Goal: Task Accomplishment & Management: Manage account settings

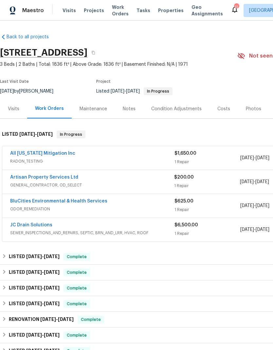
scroll to position [45, 0]
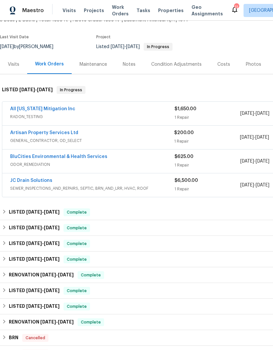
click at [112, 10] on span "Work Orders" at bounding box center [120, 10] width 17 height 13
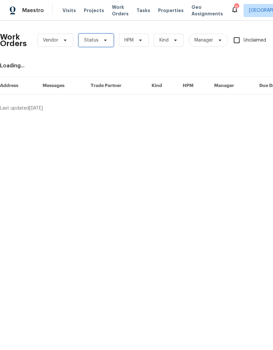
click at [101, 38] on span at bounding box center [104, 40] width 7 height 5
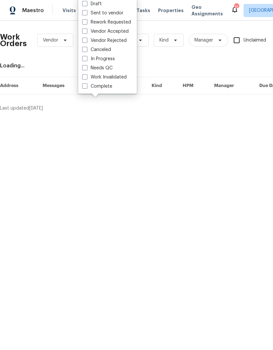
click at [86, 66] on span at bounding box center [84, 67] width 5 height 5
click at [86, 66] on input "Needs QC" at bounding box center [84, 67] width 4 height 4
checkbox input "true"
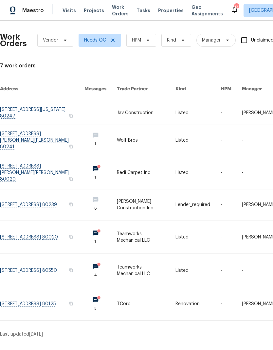
click at [139, 295] on link at bounding box center [146, 304] width 59 height 33
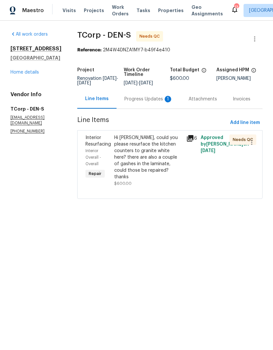
click at [143, 103] on div "Progress Updates 1" at bounding box center [148, 99] width 48 height 7
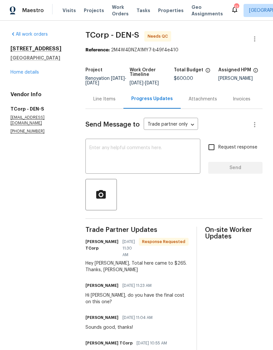
click at [114, 103] on div "Line Items" at bounding box center [104, 99] width 22 height 7
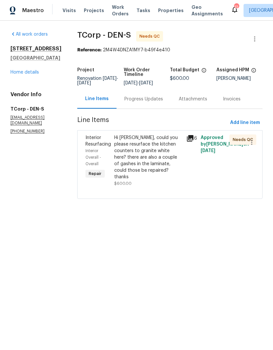
click at [143, 152] on div "Hi Jodi, could you please resurface the kitchen counters to granite white here?…" at bounding box center [148, 158] width 68 height 46
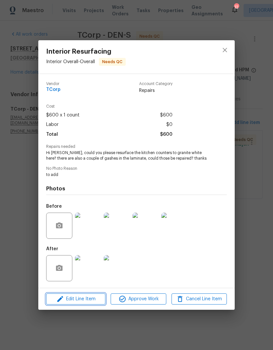
click at [90, 303] on span "Edit Line Item" at bounding box center [75, 299] width 55 height 8
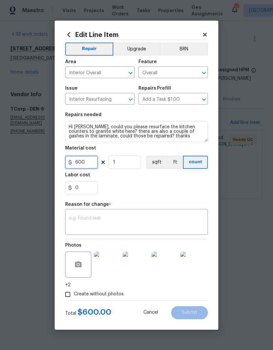
click at [95, 161] on input "600" at bounding box center [81, 162] width 33 height 13
type input "265"
click at [155, 189] on div "0" at bounding box center [136, 187] width 143 height 13
click at [92, 297] on span "Create without photos" at bounding box center [99, 294] width 50 height 7
click at [74, 297] on input "Create without photos" at bounding box center [68, 295] width 12 height 12
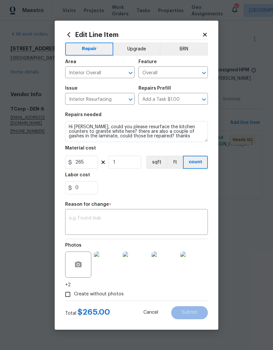
click at [88, 294] on span "Create without photos" at bounding box center [99, 294] width 50 height 7
click at [74, 294] on input "Create without photos" at bounding box center [68, 295] width 12 height 12
click at [73, 295] on input "Create without photos" at bounding box center [68, 295] width 12 height 12
checkbox input "false"
click at [118, 224] on textarea at bounding box center [136, 223] width 135 height 14
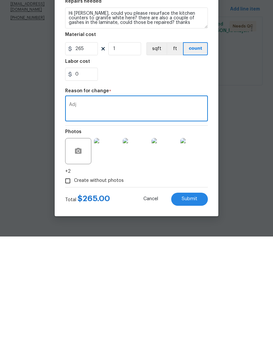
type textarea "Adj"
click at [197, 310] on span "Submit" at bounding box center [190, 312] width 16 height 5
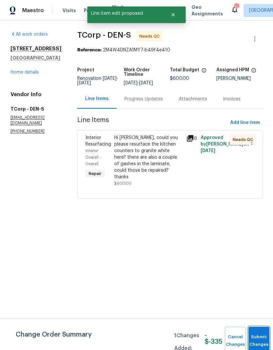
click at [257, 338] on button "Submit Changes" at bounding box center [259, 341] width 21 height 28
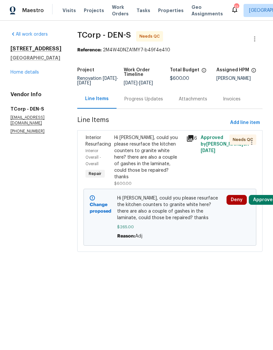
click at [263, 195] on button "Approve" at bounding box center [263, 200] width 28 height 10
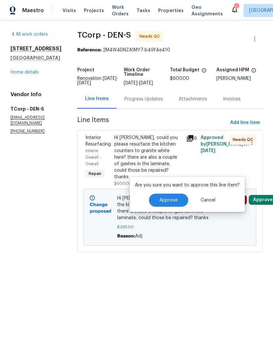
click at [170, 202] on span "Approve" at bounding box center [169, 200] width 18 height 5
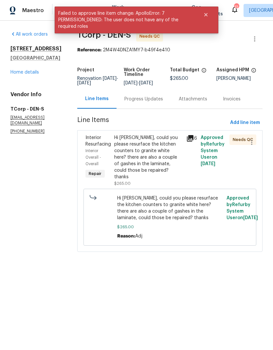
click at [24, 74] on link "Home details" at bounding box center [24, 72] width 28 height 5
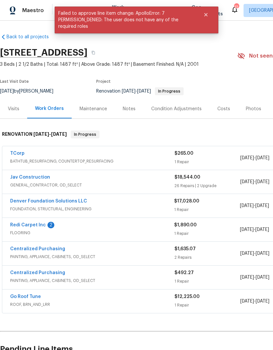
click at [64, 161] on span "BATHTUB_RESURFACING, COUNTERTOP_RESURFACING" at bounding box center [92, 161] width 164 height 7
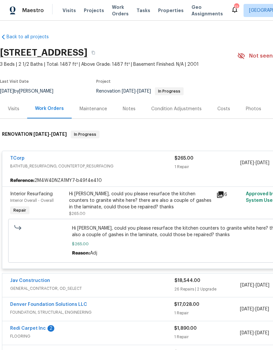
click at [23, 159] on link "TCorp" at bounding box center [17, 158] width 14 height 5
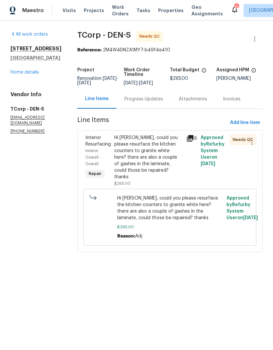
click at [150, 152] on div "Hi Jodi, could you please resurface the kitchen counters to granite white here?…" at bounding box center [148, 158] width 68 height 46
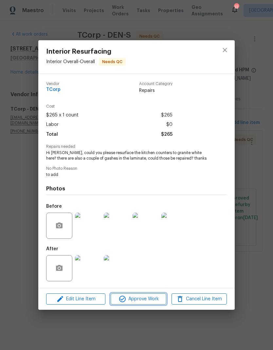
click at [146, 303] on span "Approve Work" at bounding box center [138, 299] width 51 height 8
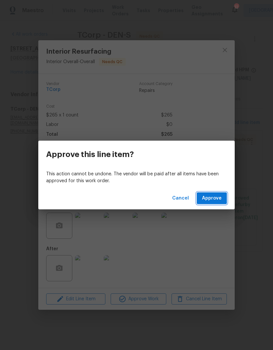
click at [216, 201] on span "Approve" at bounding box center [212, 199] width 20 height 8
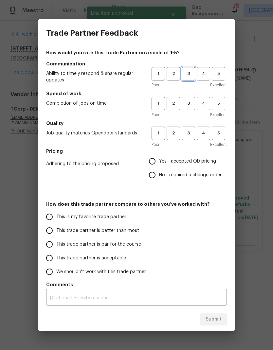
click at [188, 74] on span "3" at bounding box center [188, 74] width 12 height 8
click at [189, 103] on span "3" at bounding box center [188, 104] width 12 height 8
click at [188, 135] on span "3" at bounding box center [188, 134] width 12 height 8
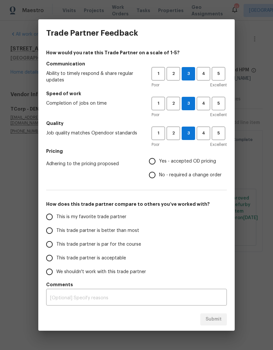
click at [53, 232] on input "This trade partner is better than most" at bounding box center [50, 231] width 14 height 14
radio input "true"
click at [157, 163] on input "Yes - accepted OD pricing" at bounding box center [152, 162] width 14 height 14
click at [218, 322] on span "Submit" at bounding box center [214, 320] width 16 height 8
radio input "false"
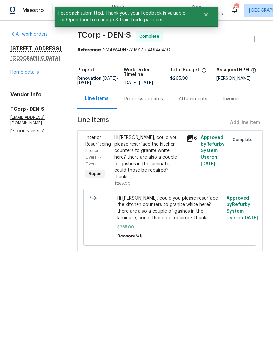
click at [27, 73] on link "Home details" at bounding box center [24, 72] width 28 height 5
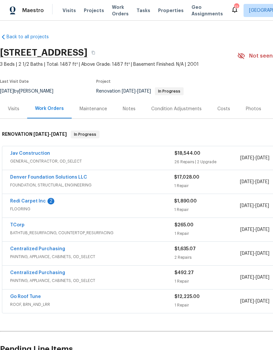
click at [87, 13] on span "Projects" at bounding box center [94, 10] width 20 height 7
